Goal: Navigation & Orientation: Find specific page/section

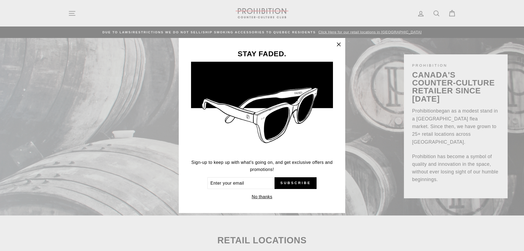
click at [339, 44] on icon "button" at bounding box center [339, 45] width 8 height 8
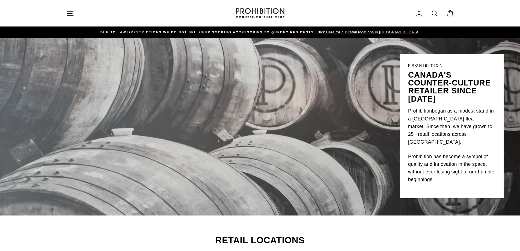
click at [70, 14] on icon "button" at bounding box center [70, 14] width 8 height 8
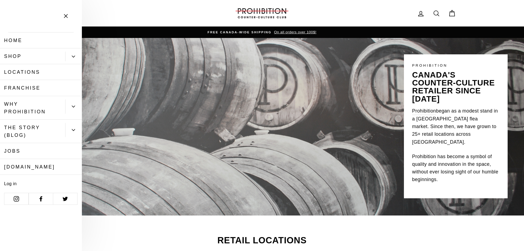
click at [72, 56] on icon "Primary" at bounding box center [73, 56] width 3 height 1
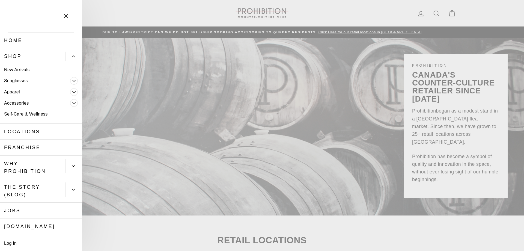
click at [16, 58] on link "Shop" at bounding box center [32, 56] width 65 height 16
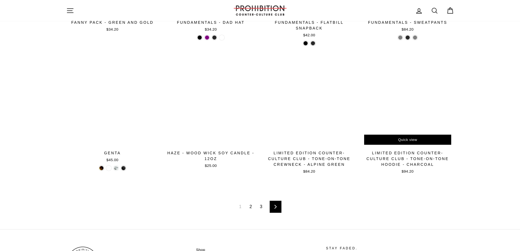
scroll to position [805, 0]
